Goal: Find specific page/section: Find specific page/section

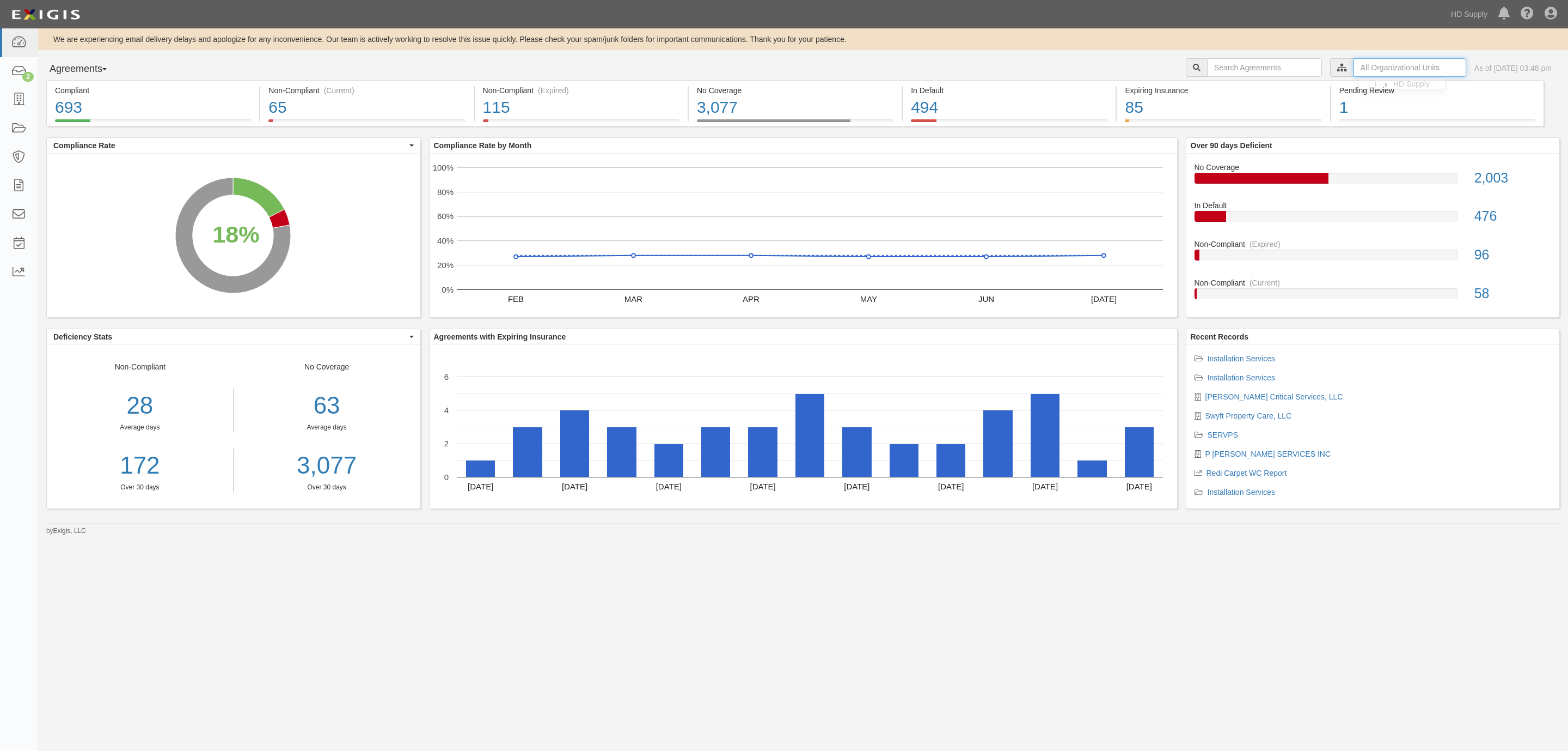
click at [1359, 69] on input "text" at bounding box center [1410, 68] width 113 height 18
click at [1227, 86] on icon at bounding box center [1228, 88] width 8 height 5
click at [1224, 118] on input "Redi Carpet" at bounding box center [1223, 120] width 7 height 7
checkbox input "true"
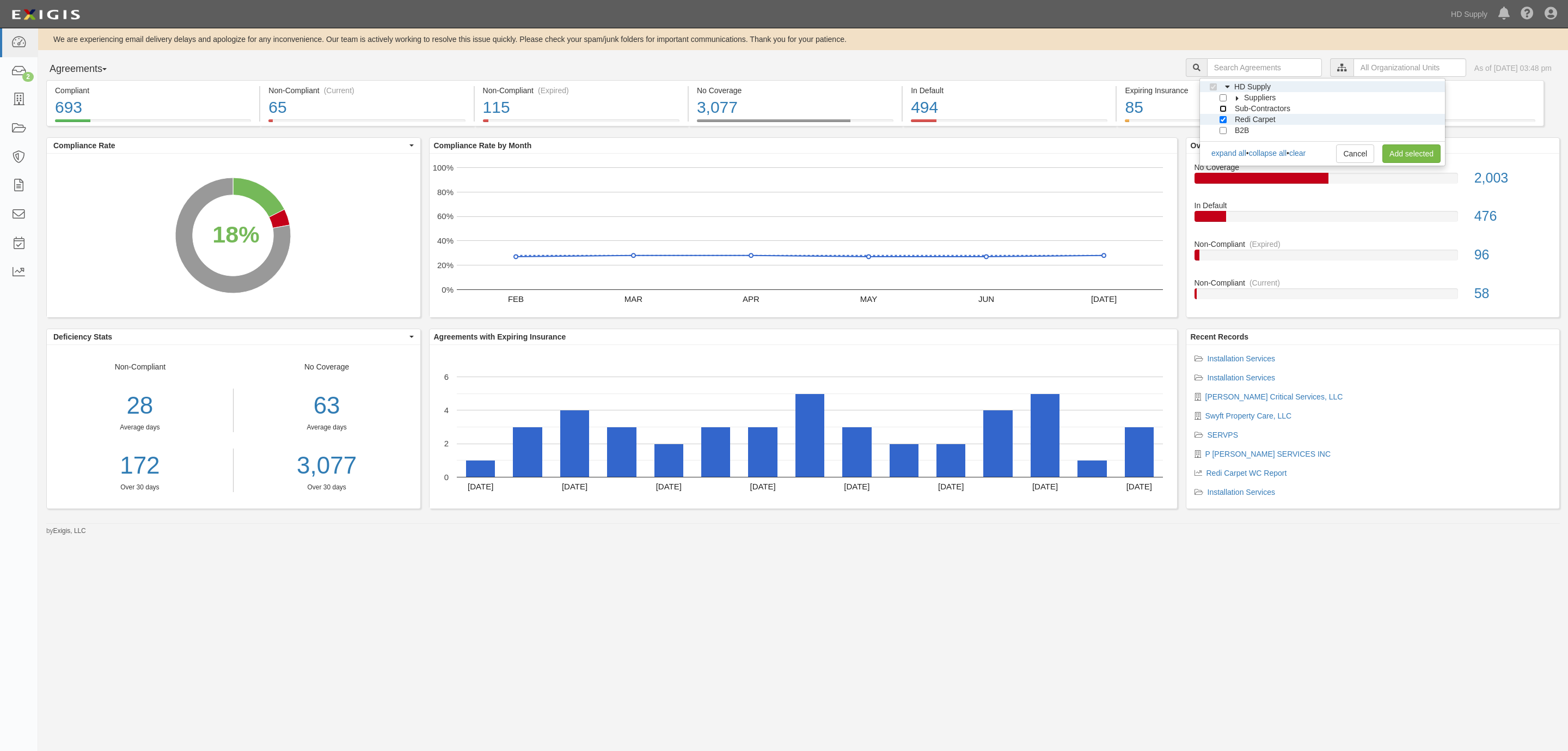
click at [1224, 108] on input "Sub-Contractors" at bounding box center [1223, 109] width 7 height 7
checkbox input "true"
click at [1225, 125] on div "B2B" at bounding box center [1234, 130] width 29 height 11
click at [1223, 119] on input "Redi Carpet" at bounding box center [1223, 120] width 7 height 7
checkbox input "false"
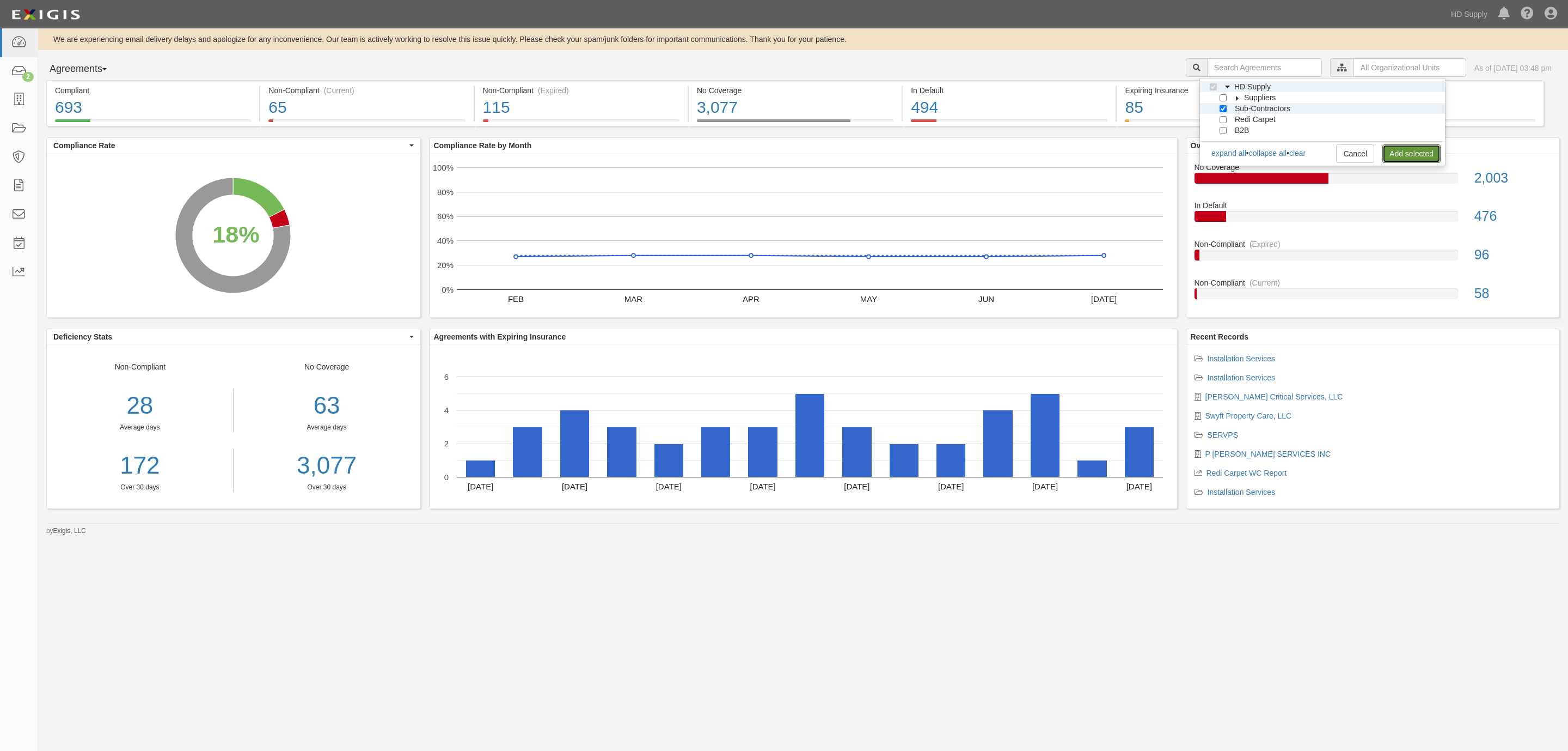
click at [1405, 157] on link "Add selected" at bounding box center [1412, 153] width 58 height 18
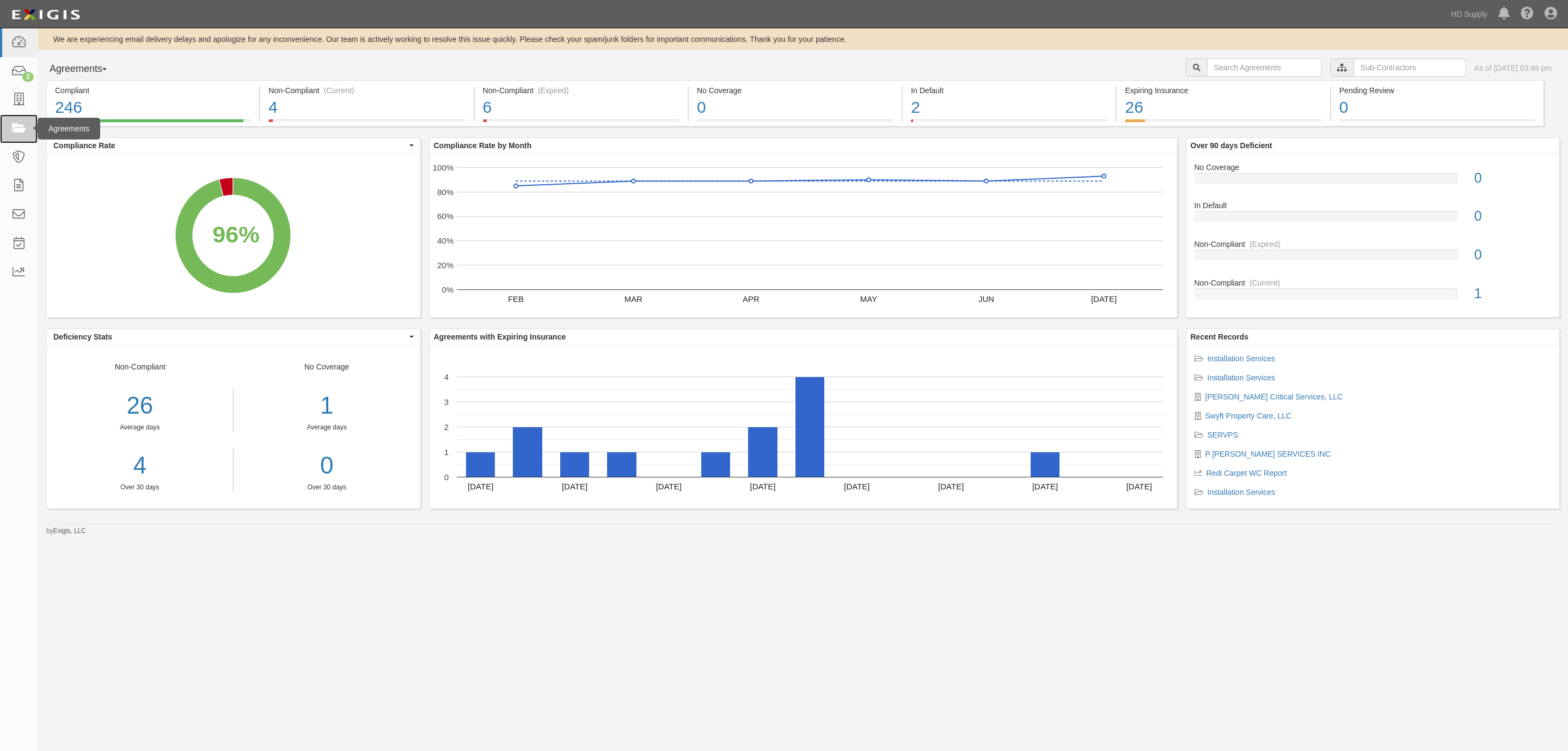
click at [20, 128] on icon at bounding box center [18, 129] width 15 height 13
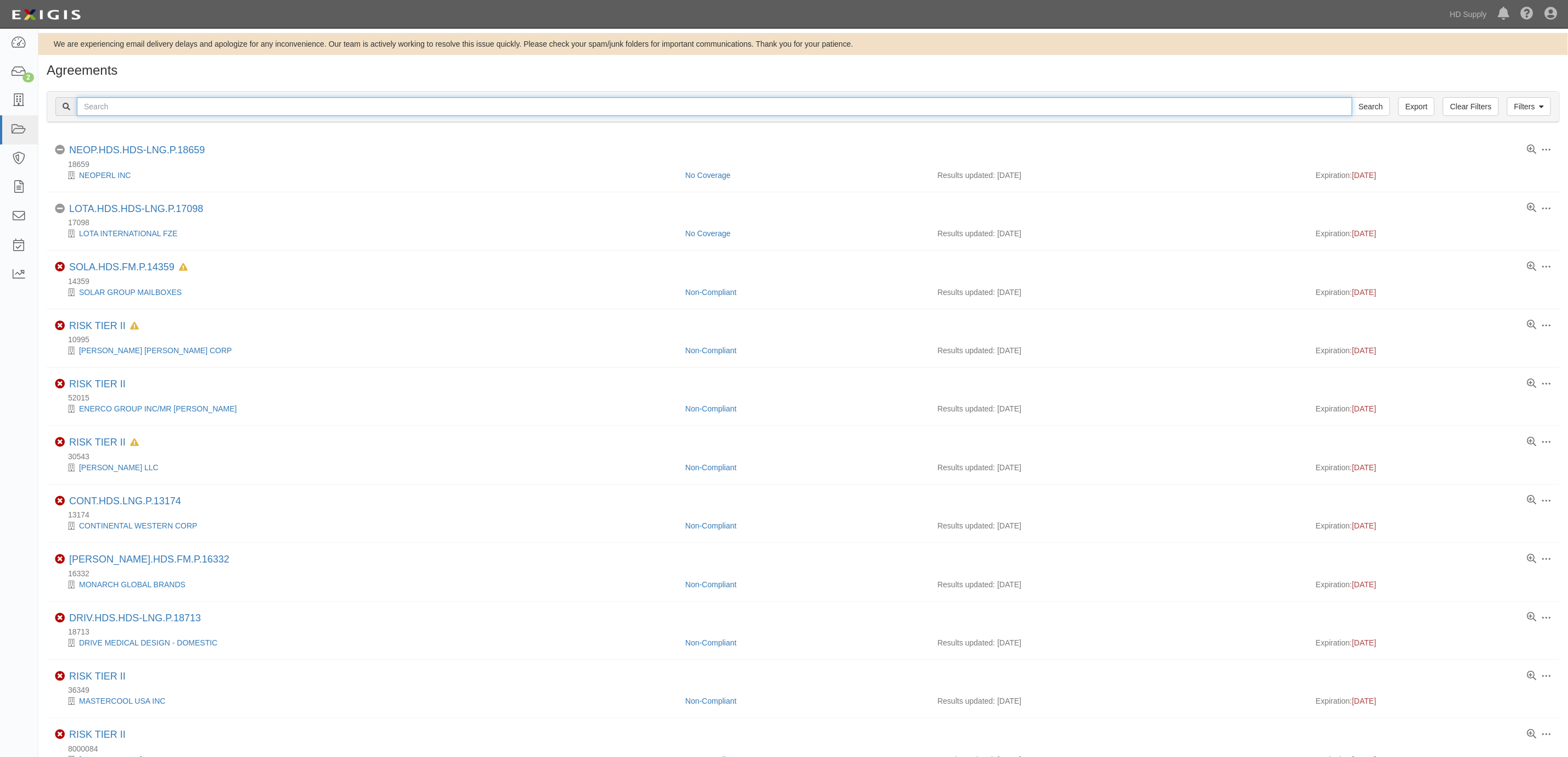
click at [188, 107] on input "text" at bounding box center [714, 106] width 1276 height 18
type input "m3"
click at [1352, 97] on input "Search" at bounding box center [1371, 106] width 39 height 18
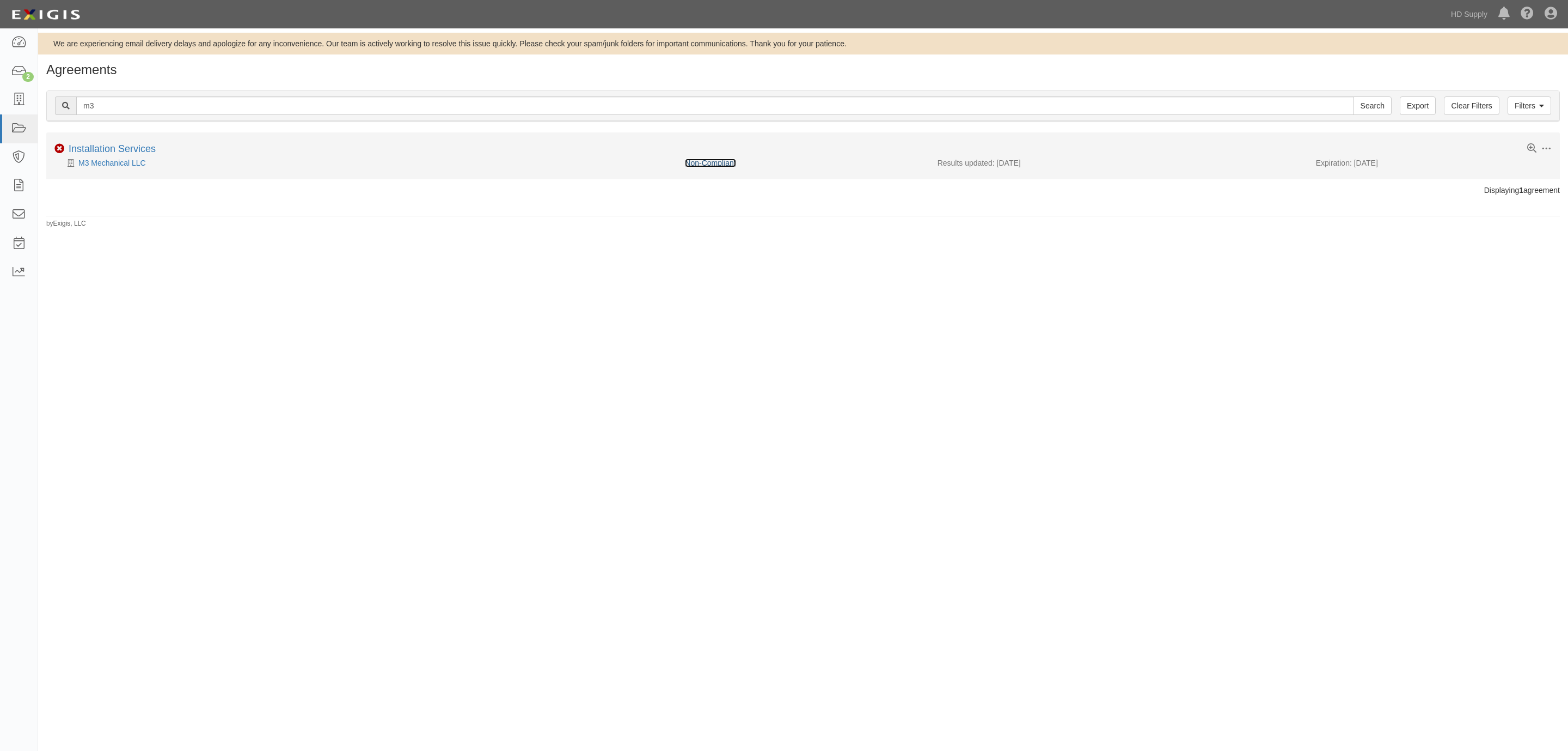
click at [715, 166] on link "Non-Compliant" at bounding box center [710, 163] width 51 height 9
click at [125, 167] on link "M3 Mechanical LLC" at bounding box center [112, 163] width 68 height 9
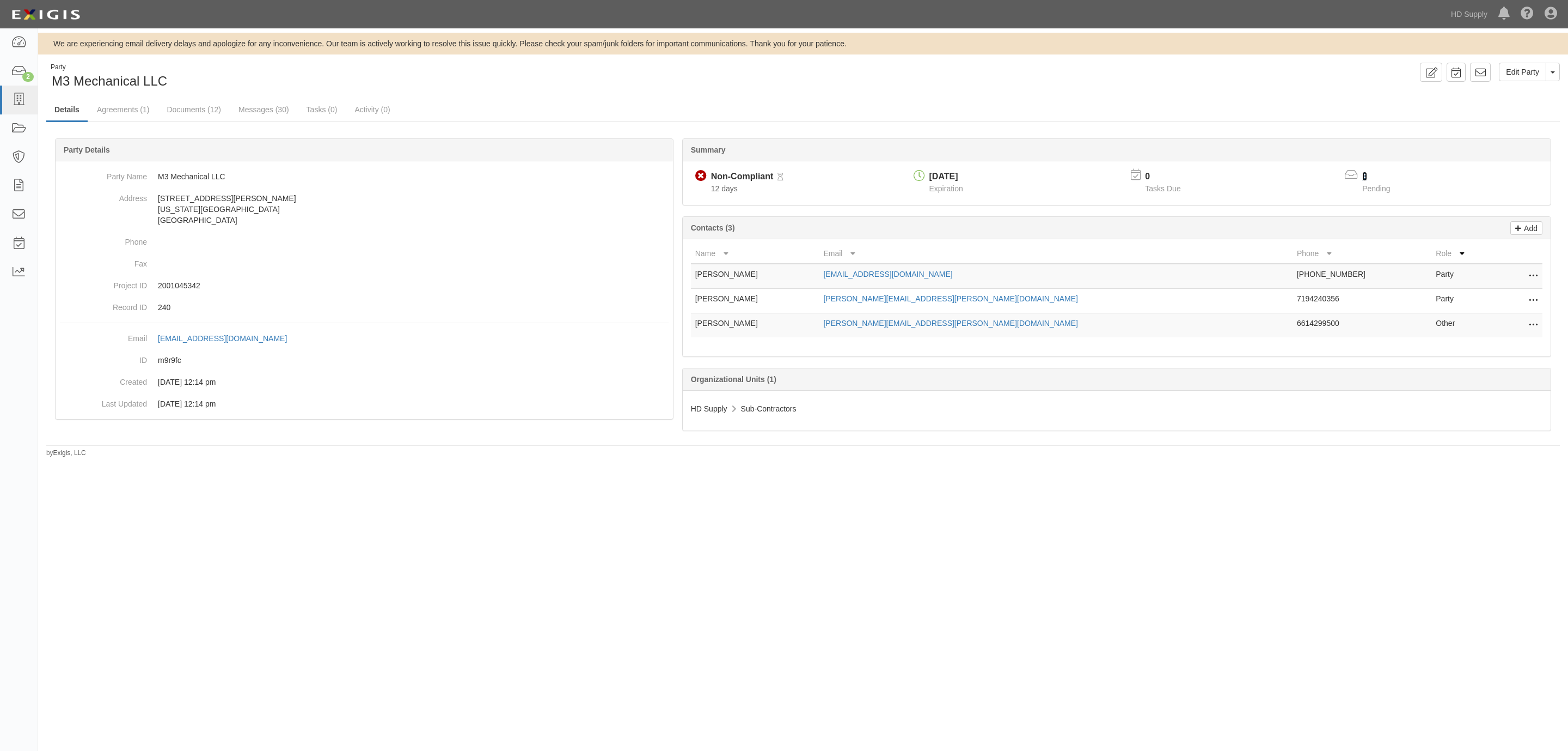
click at [1364, 177] on link "3" at bounding box center [1365, 176] width 5 height 9
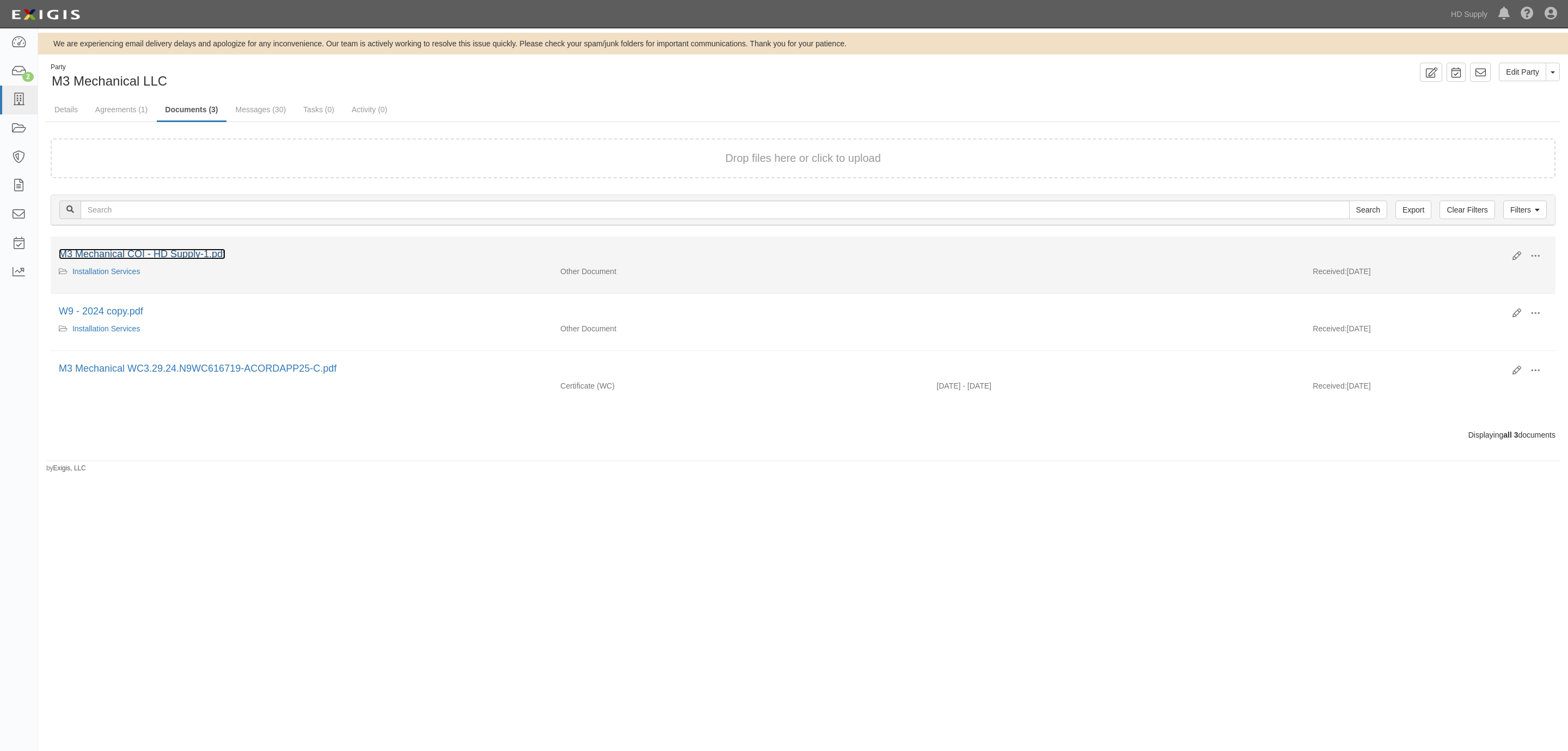
click at [160, 252] on link "M3 Mechanical COI - HD Supply-1.pdf" at bounding box center [142, 254] width 167 height 11
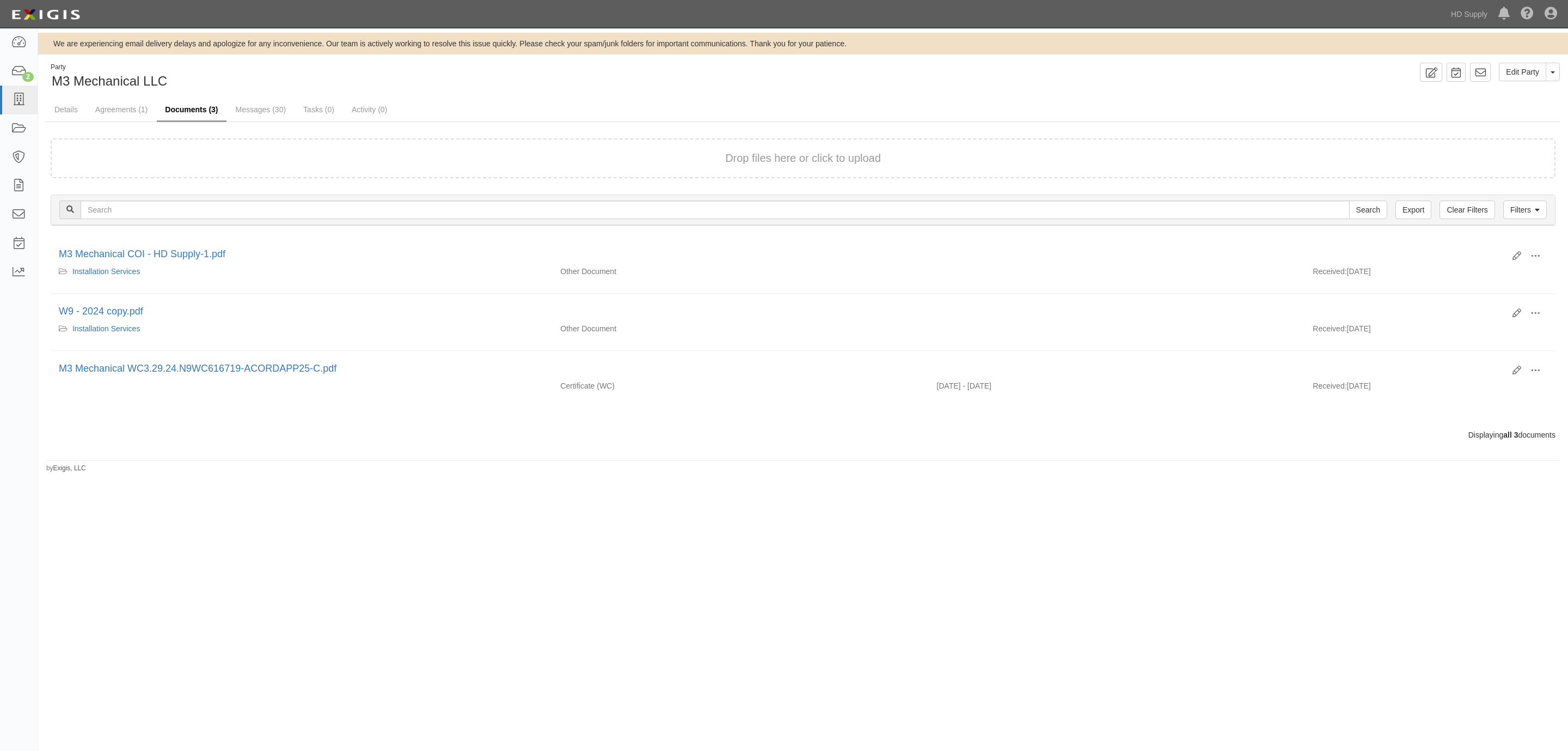
click at [180, 108] on link "Documents (3)" at bounding box center [192, 110] width 69 height 23
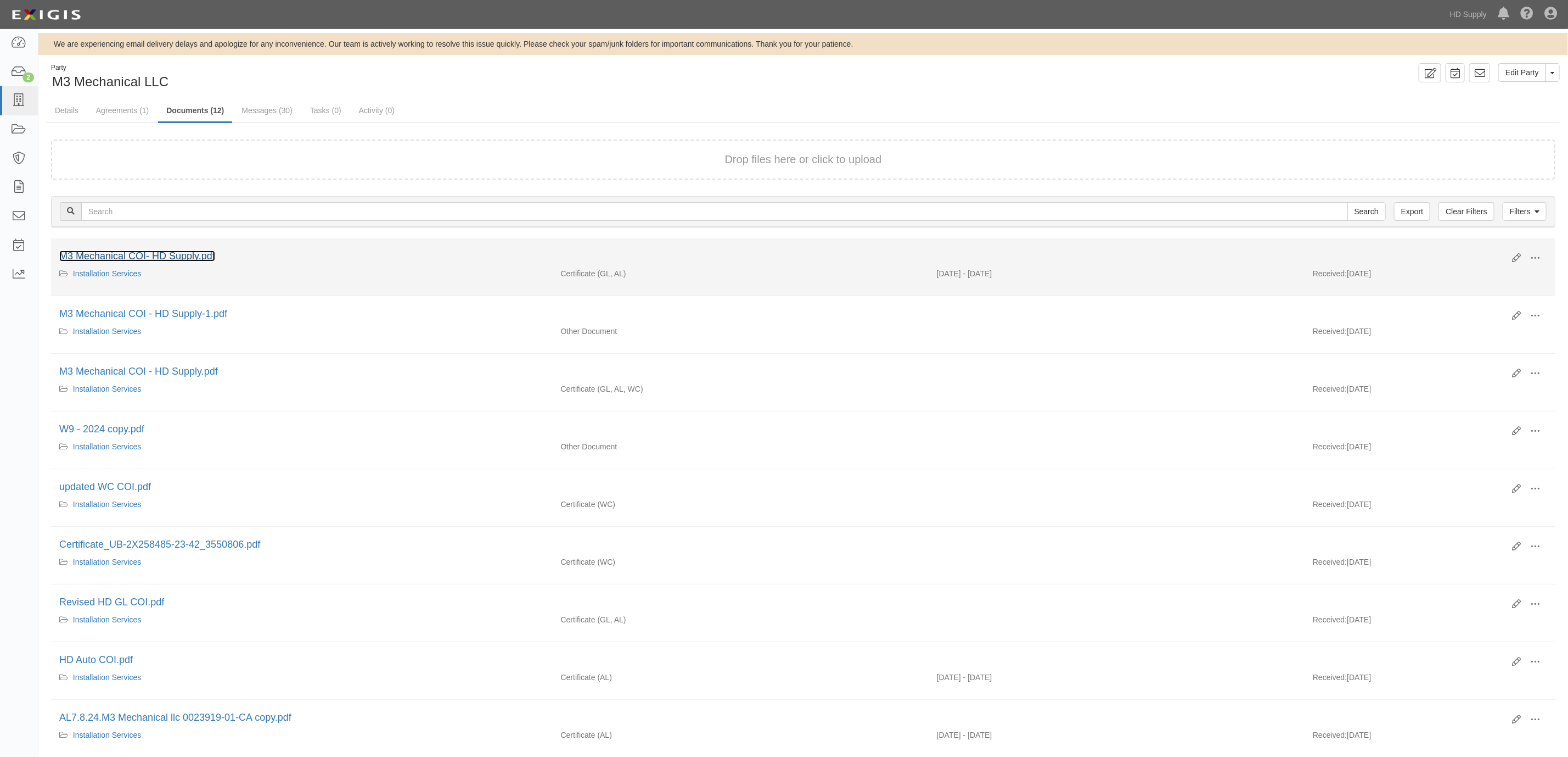
click at [164, 255] on link "M3 Mechanical COI- HD Supply.pdf" at bounding box center [137, 256] width 156 height 11
